Goal: Information Seeking & Learning: Learn about a topic

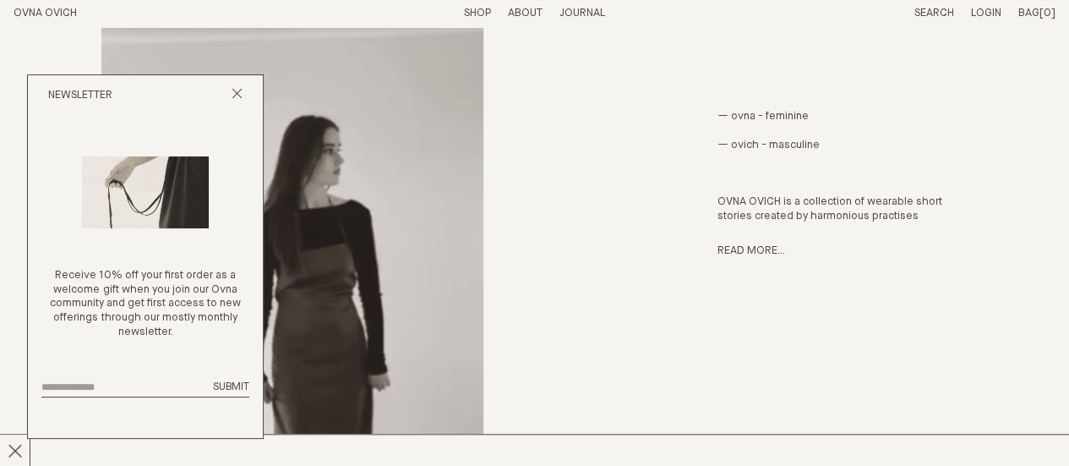
scroll to position [560, 0]
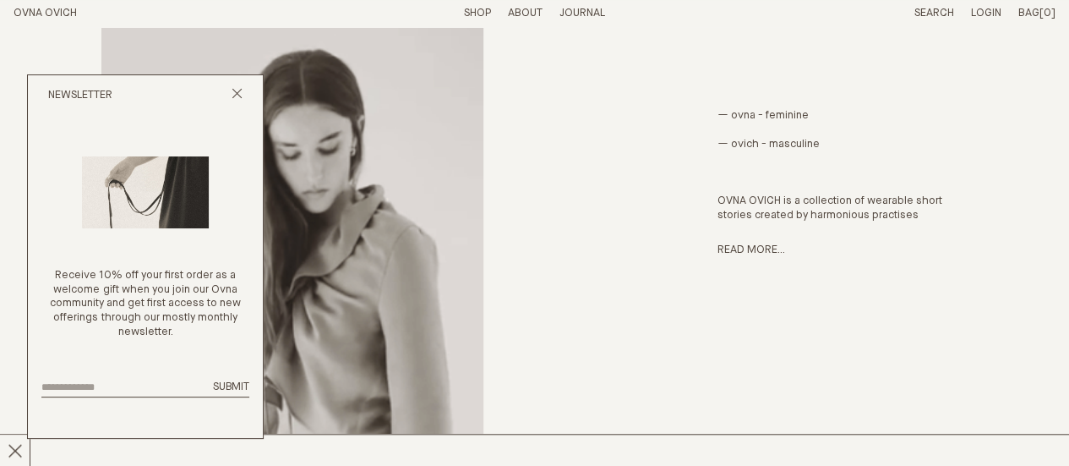
click at [589, 16] on link "Journal" at bounding box center [582, 13] width 46 height 11
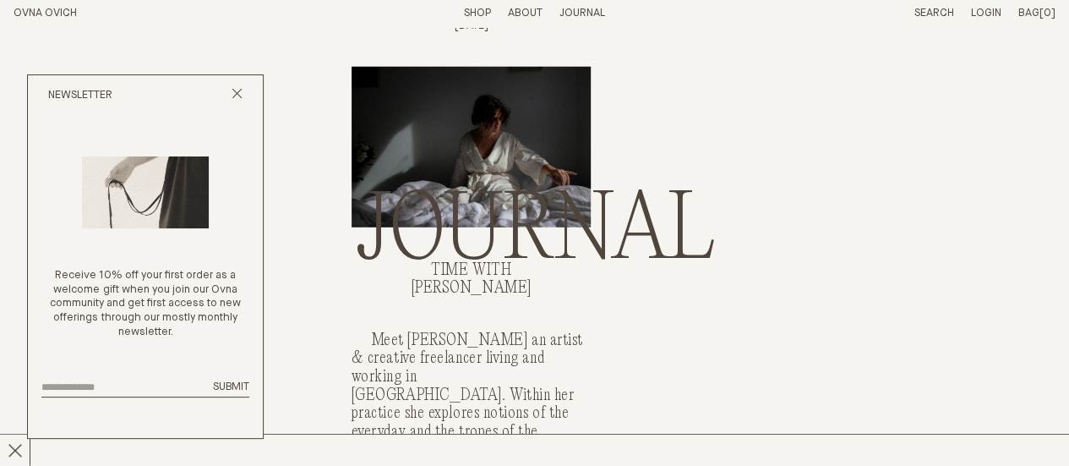
scroll to position [2305, 0]
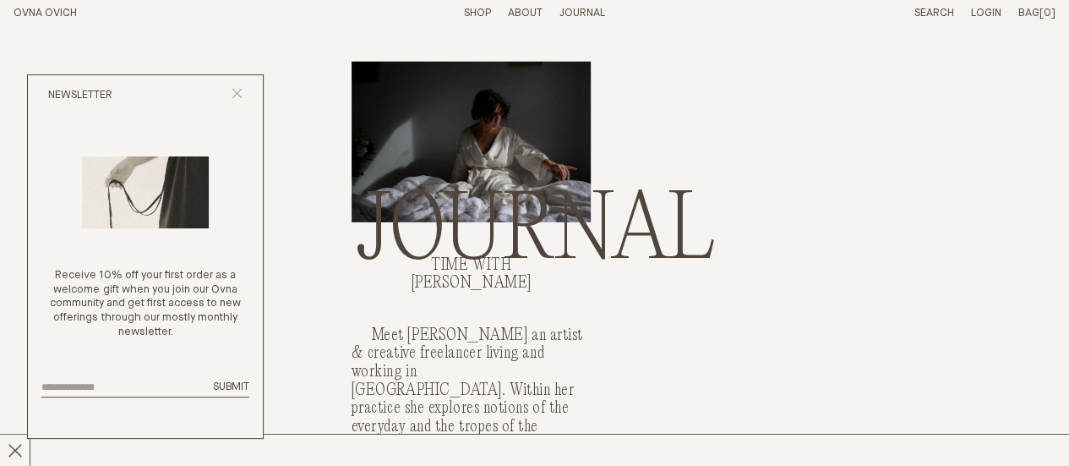
click at [238, 92] on line "Close popup" at bounding box center [236, 93] width 9 height 9
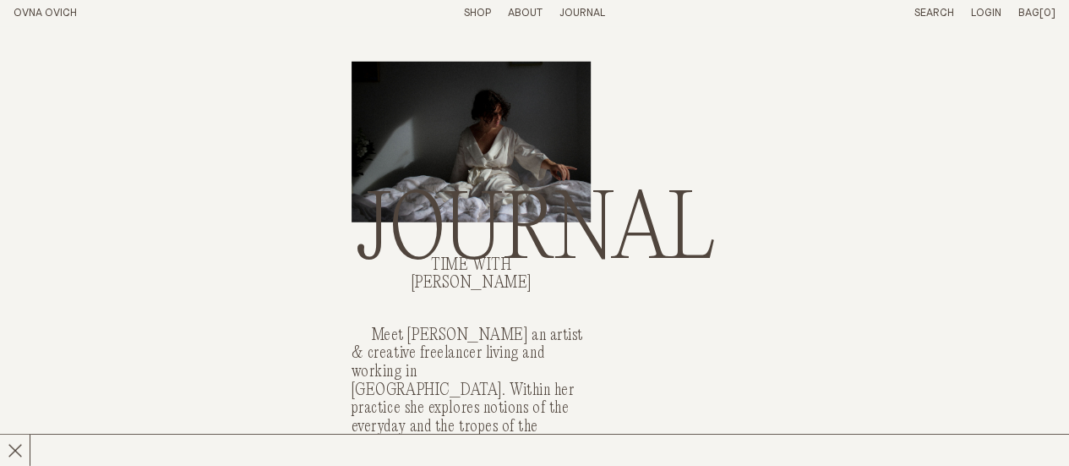
click at [66, 8] on link "OVNA OVICH" at bounding box center [45, 13] width 63 height 11
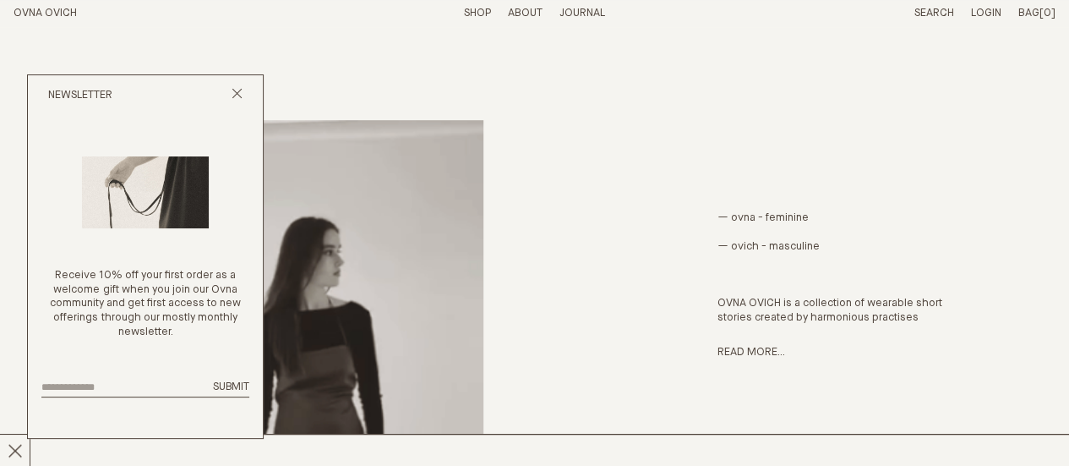
scroll to position [465, 0]
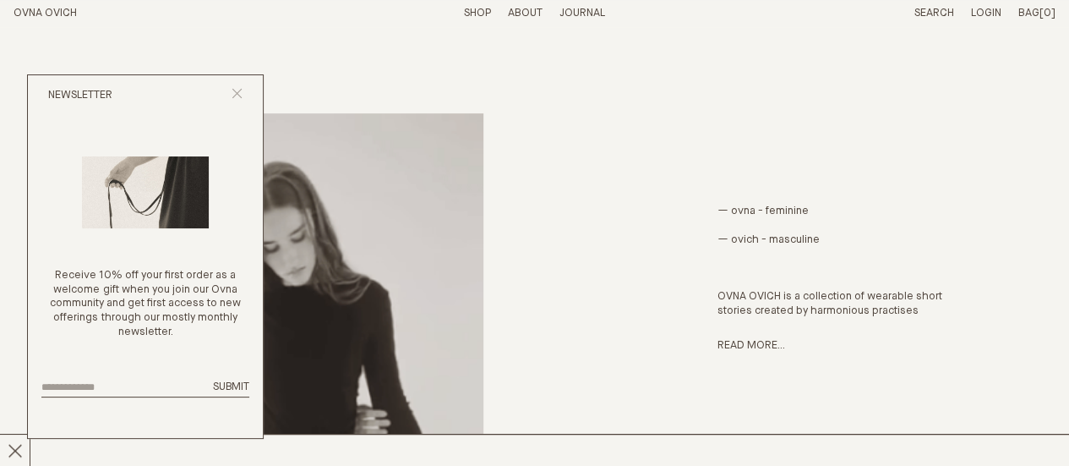
click at [233, 95] on icon "Close popup" at bounding box center [237, 93] width 11 height 11
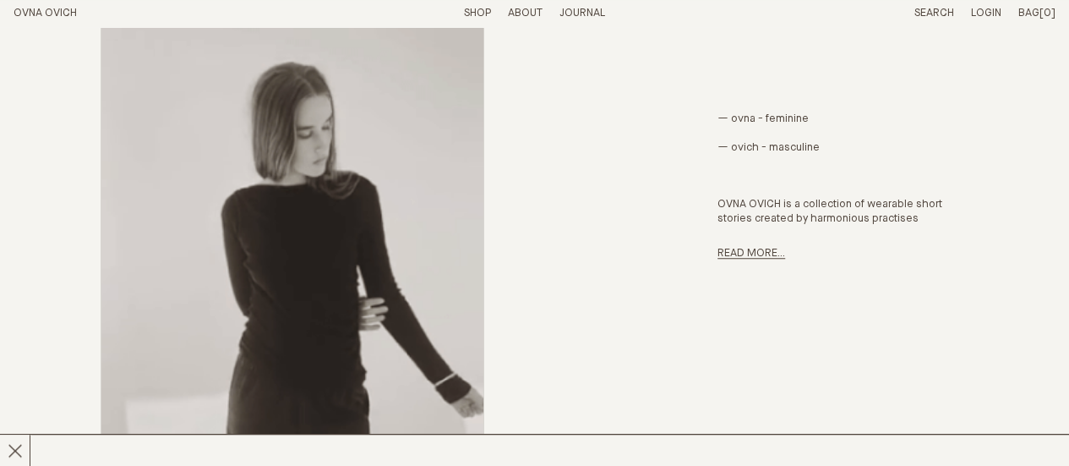
scroll to position [632, 0]
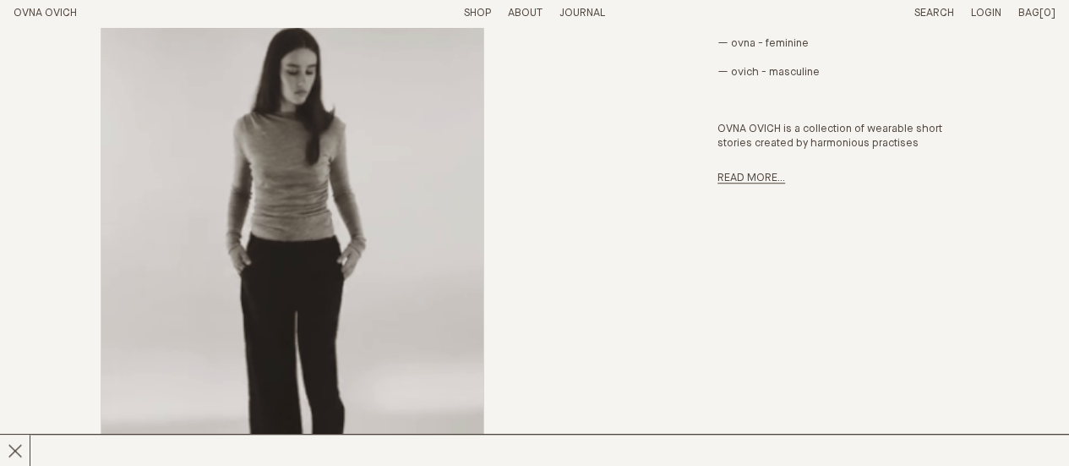
click at [759, 180] on link "Read more..." at bounding box center [751, 177] width 68 height 11
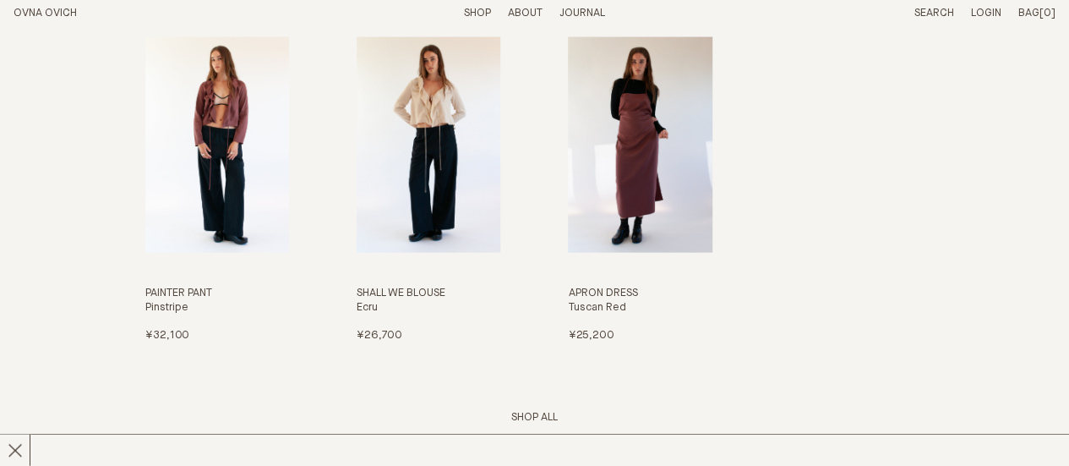
scroll to position [1861, 0]
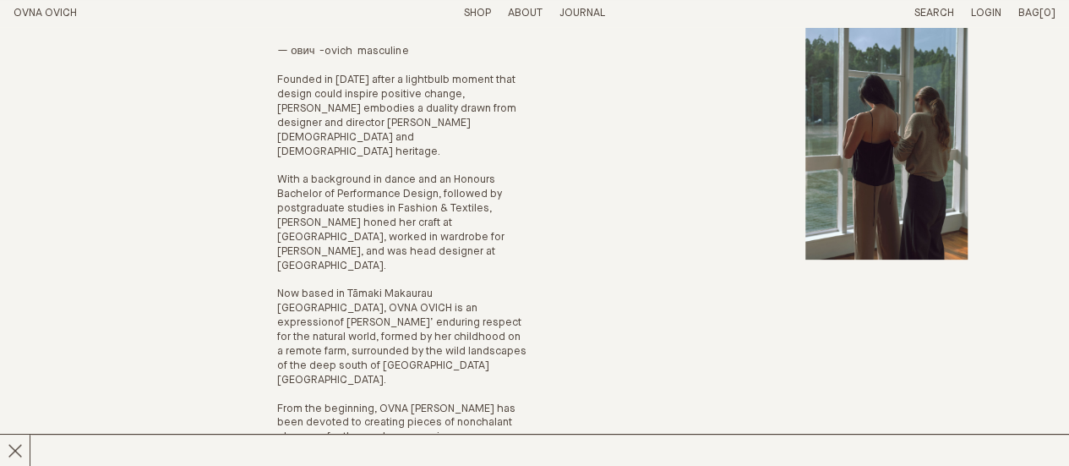
scroll to position [194, 0]
